Goal: Browse casually

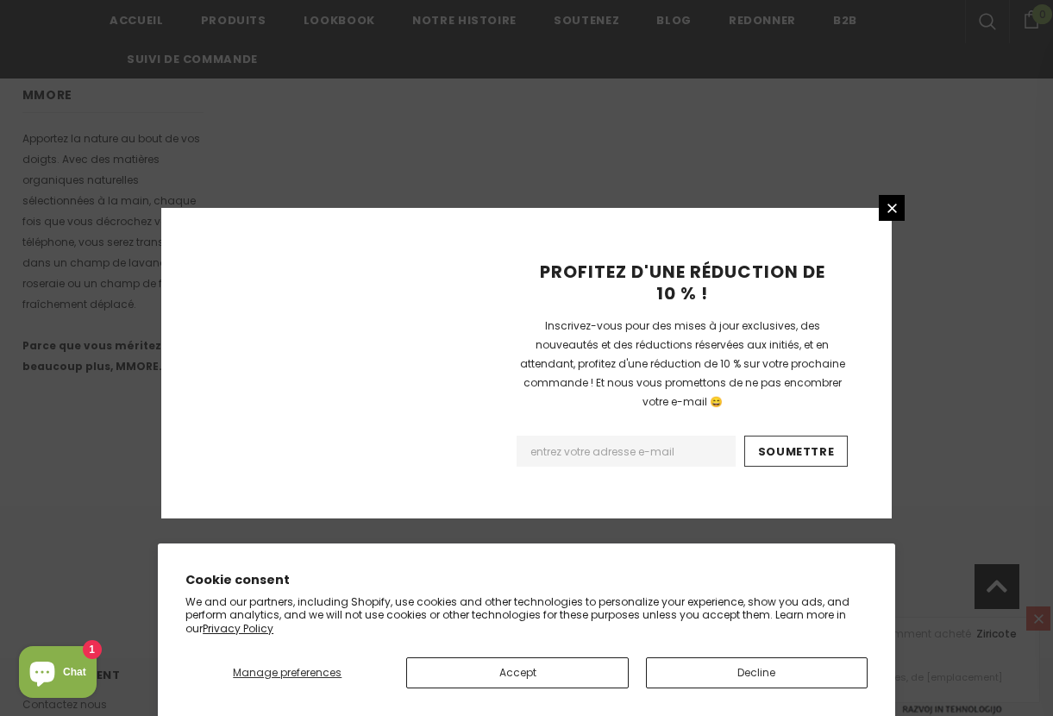
scroll to position [1128, 0]
